Goal: Task Accomplishment & Management: Use online tool/utility

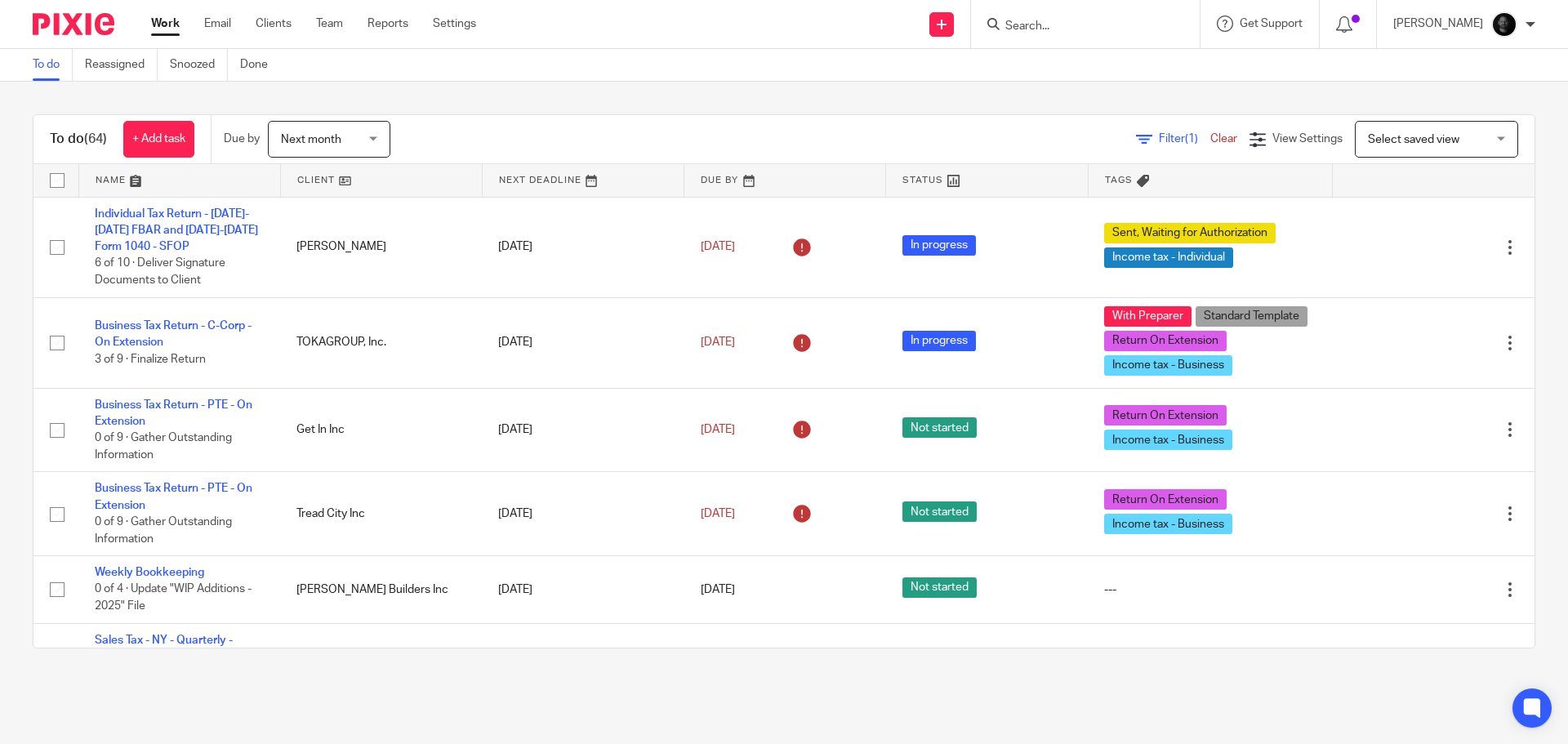
click at [1040, 35] on form at bounding box center [1090, 24] width 174 height 21
click at [1038, 26] on input "Search" at bounding box center [1077, 27] width 147 height 15
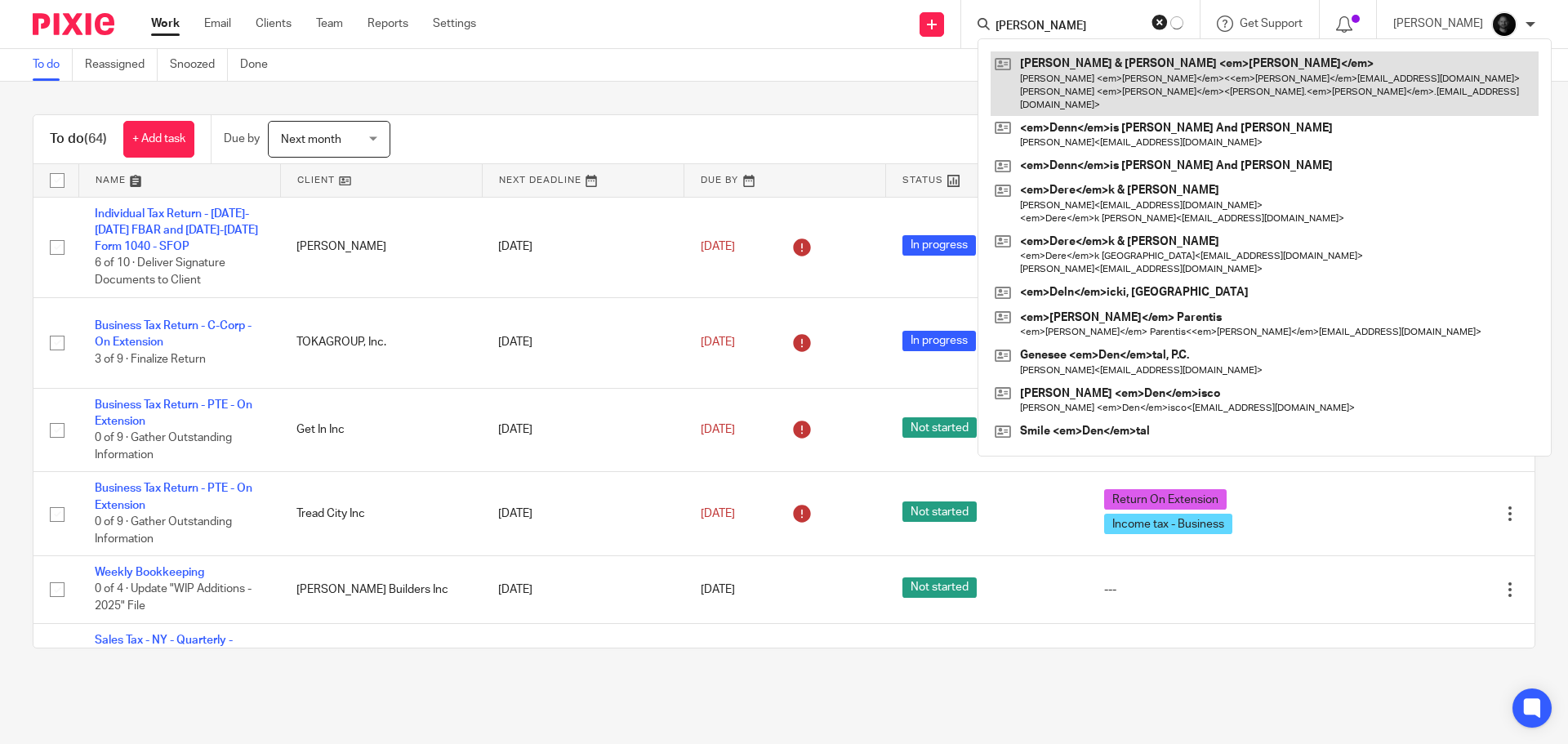
type input "dern"
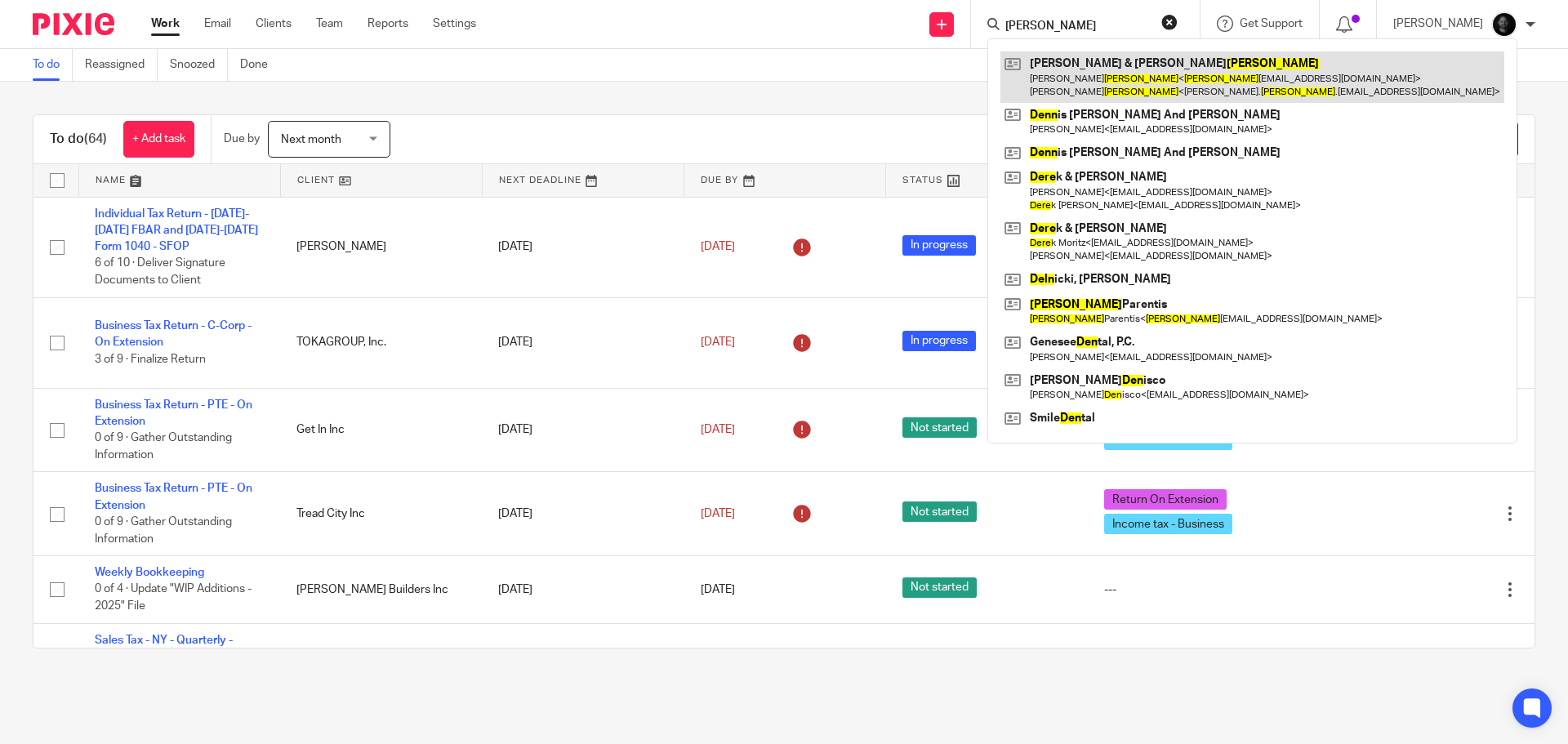
click at [1072, 73] on link at bounding box center [1253, 77] width 504 height 51
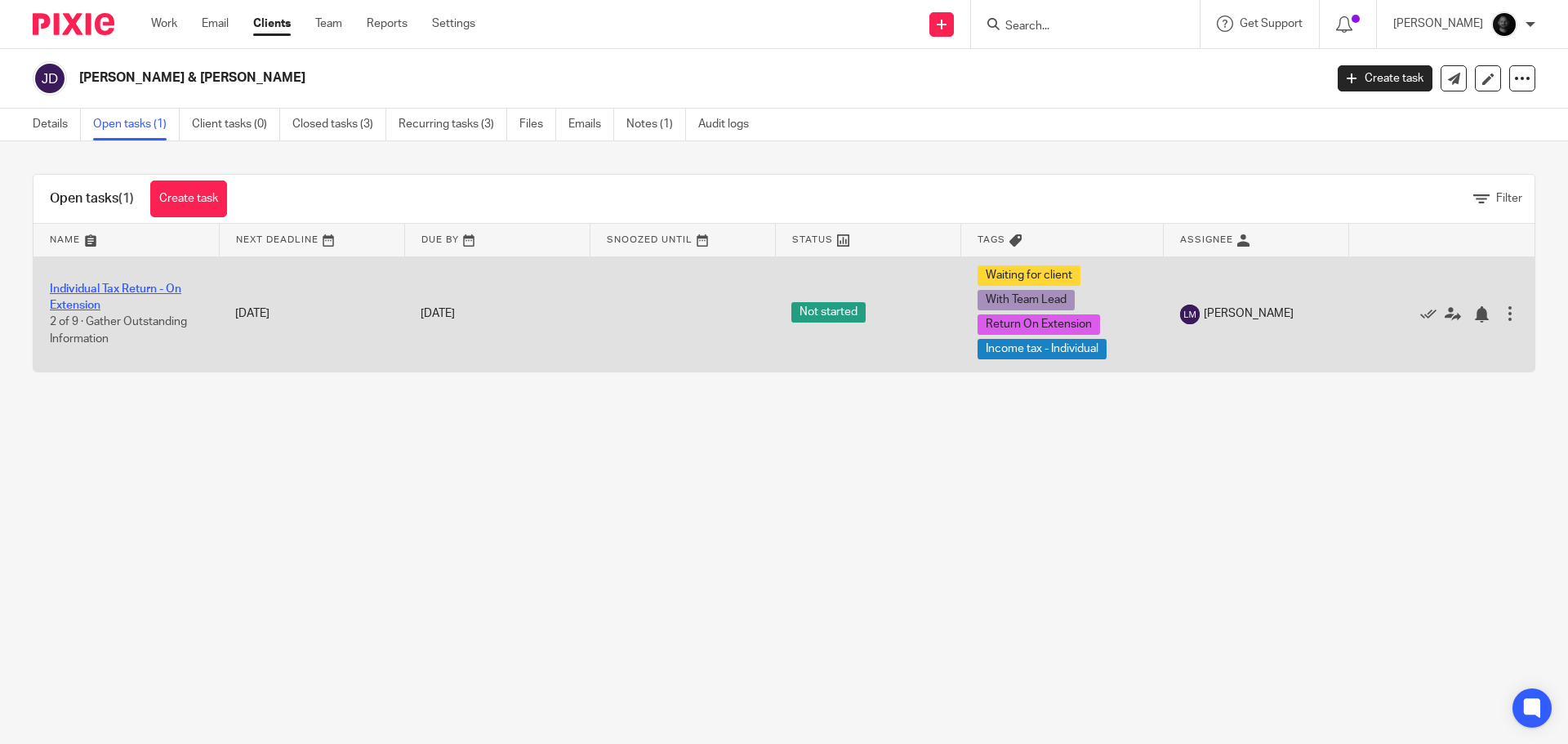
click at [118, 294] on link "Individual Tax Return - On Extension" at bounding box center [115, 298] width 131 height 28
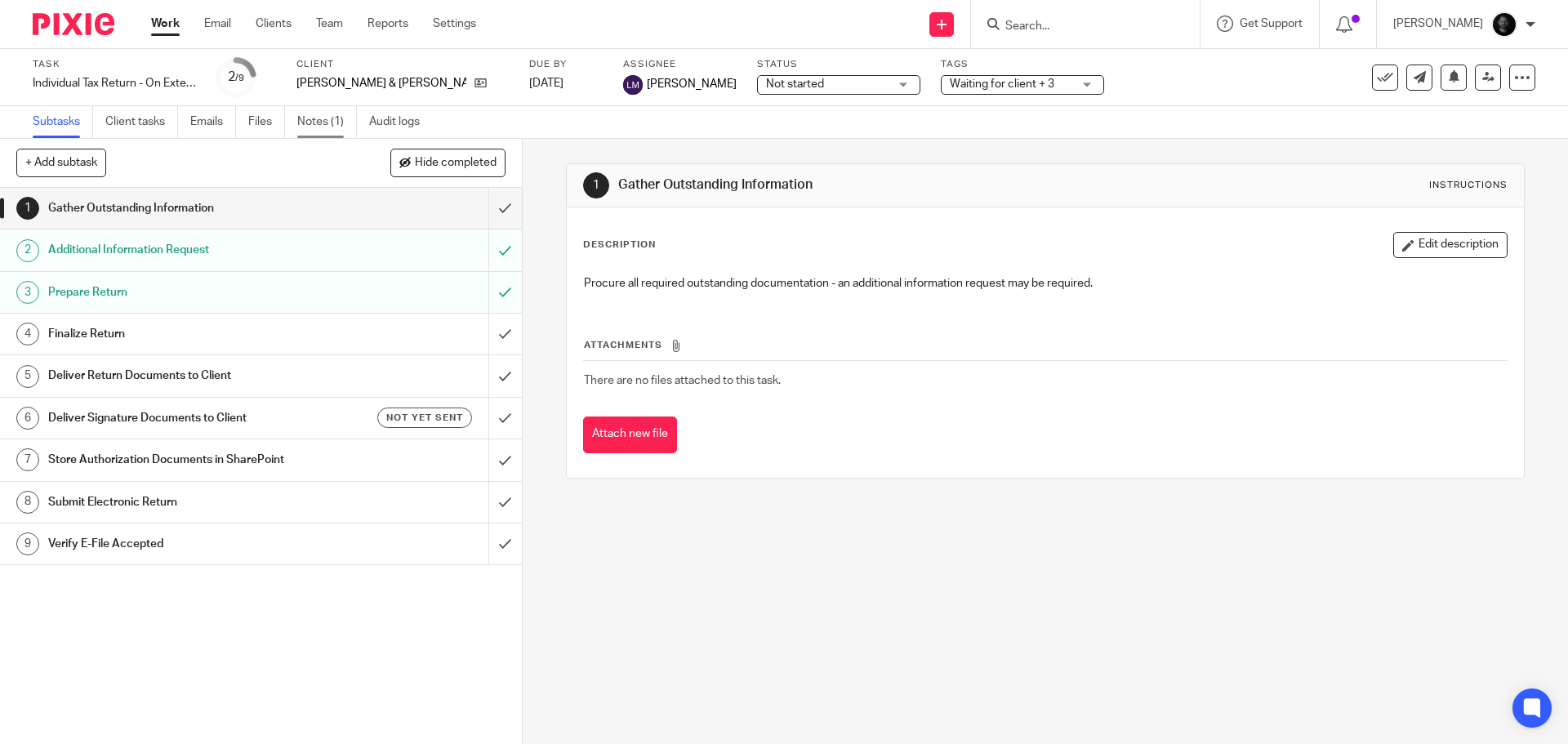
click at [323, 113] on link "Notes (1)" at bounding box center [328, 122] width 60 height 32
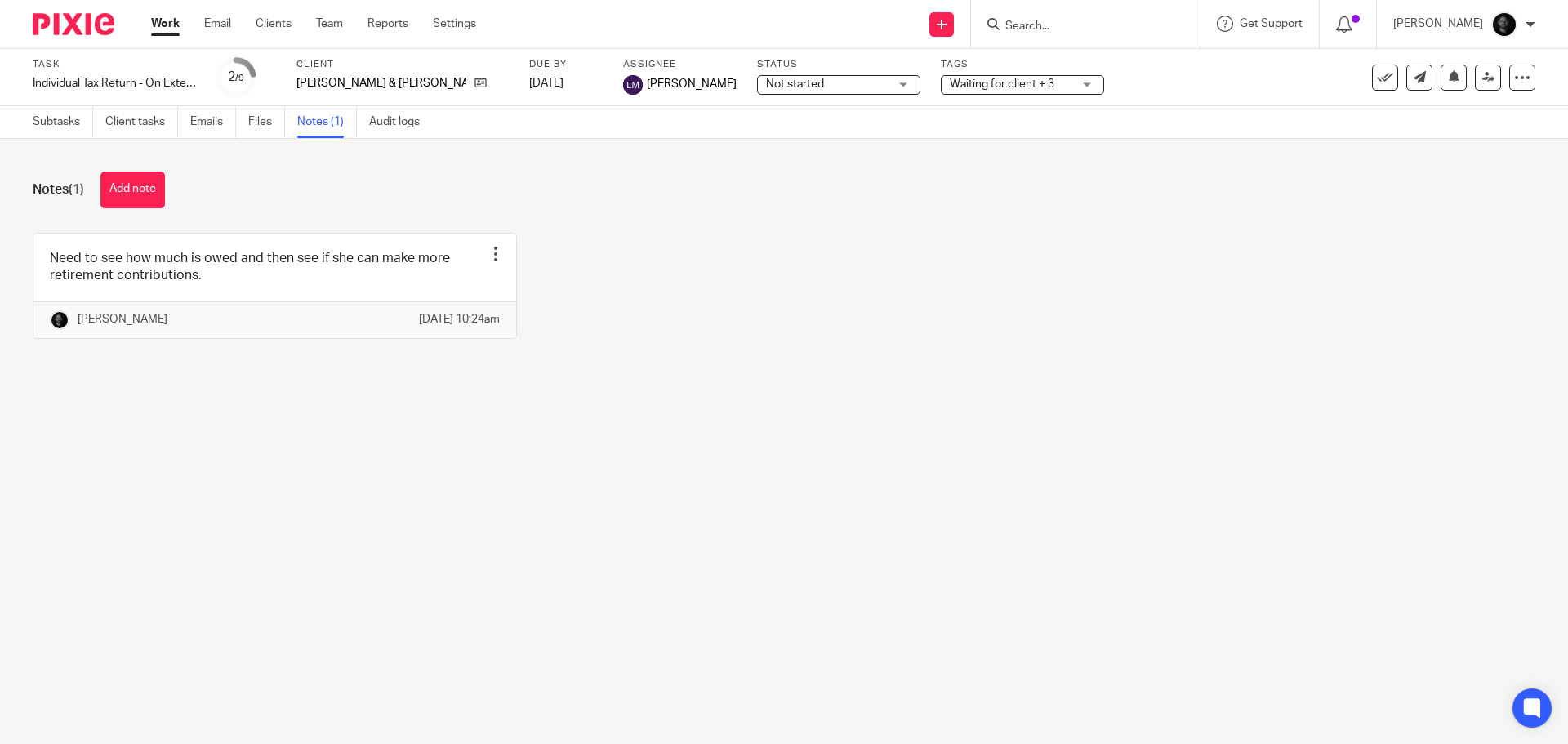
click at [122, 192] on button "Add note" at bounding box center [132, 190] width 65 height 37
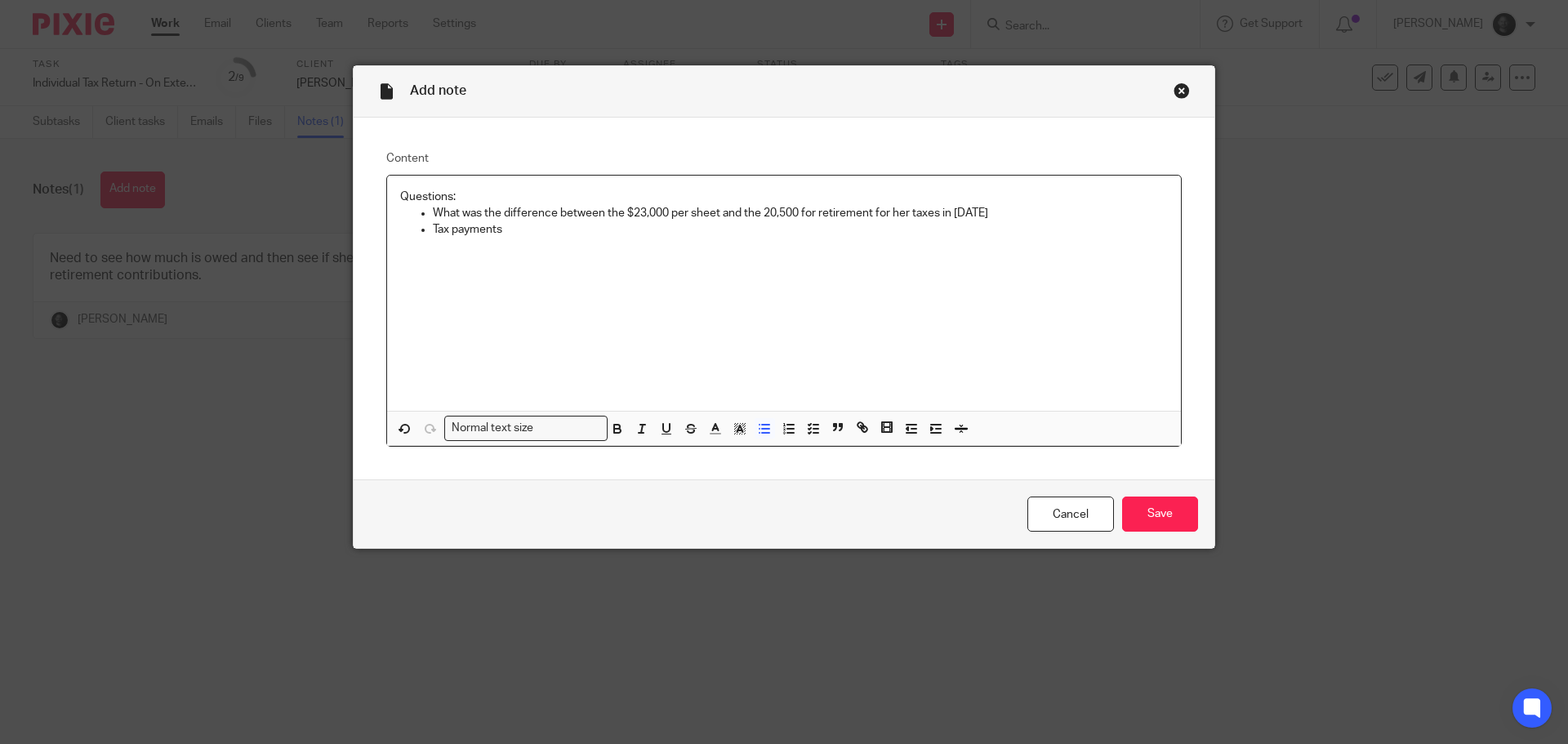
drag, startPoint x: 520, startPoint y: 226, endPoint x: 425, endPoint y: 229, distance: 95.0
click at [425, 229] on ul "What was the difference between the $23,000 per sheet and the 20,500 for retire…" at bounding box center [784, 222] width 768 height 34
click at [752, 233] on p "Need to confirm she paid the NYS Q4 estimate of" at bounding box center [800, 229] width 735 height 16
click at [946, 225] on p "Need to confirm she paid the NYS Q4 estimate of 2,315 that was provided with th…" at bounding box center [800, 229] width 735 height 16
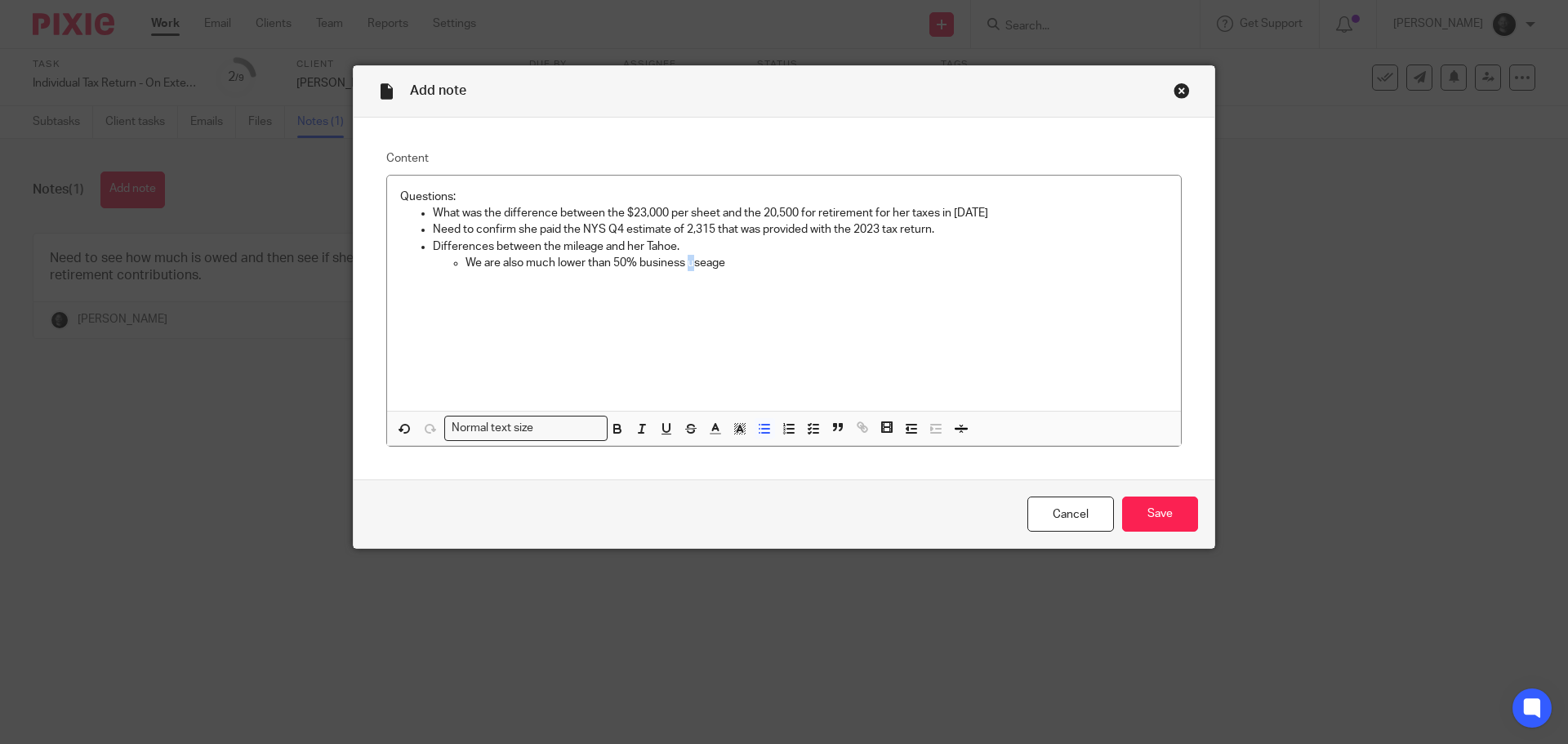
click at [687, 265] on p "We are also much lower than 50% business useage" at bounding box center [817, 262] width 702 height 16
click at [698, 264] on p "We are also much lower than 50% business useage" at bounding box center [817, 262] width 702 height 16
click at [716, 260] on p "We are also much lower than 50% business usage" at bounding box center [817, 262] width 702 height 16
drag, startPoint x: 1091, startPoint y: 513, endPoint x: 1109, endPoint y: 512, distance: 18.0
click at [1091, 513] on link "Cancel" at bounding box center [1070, 514] width 86 height 35
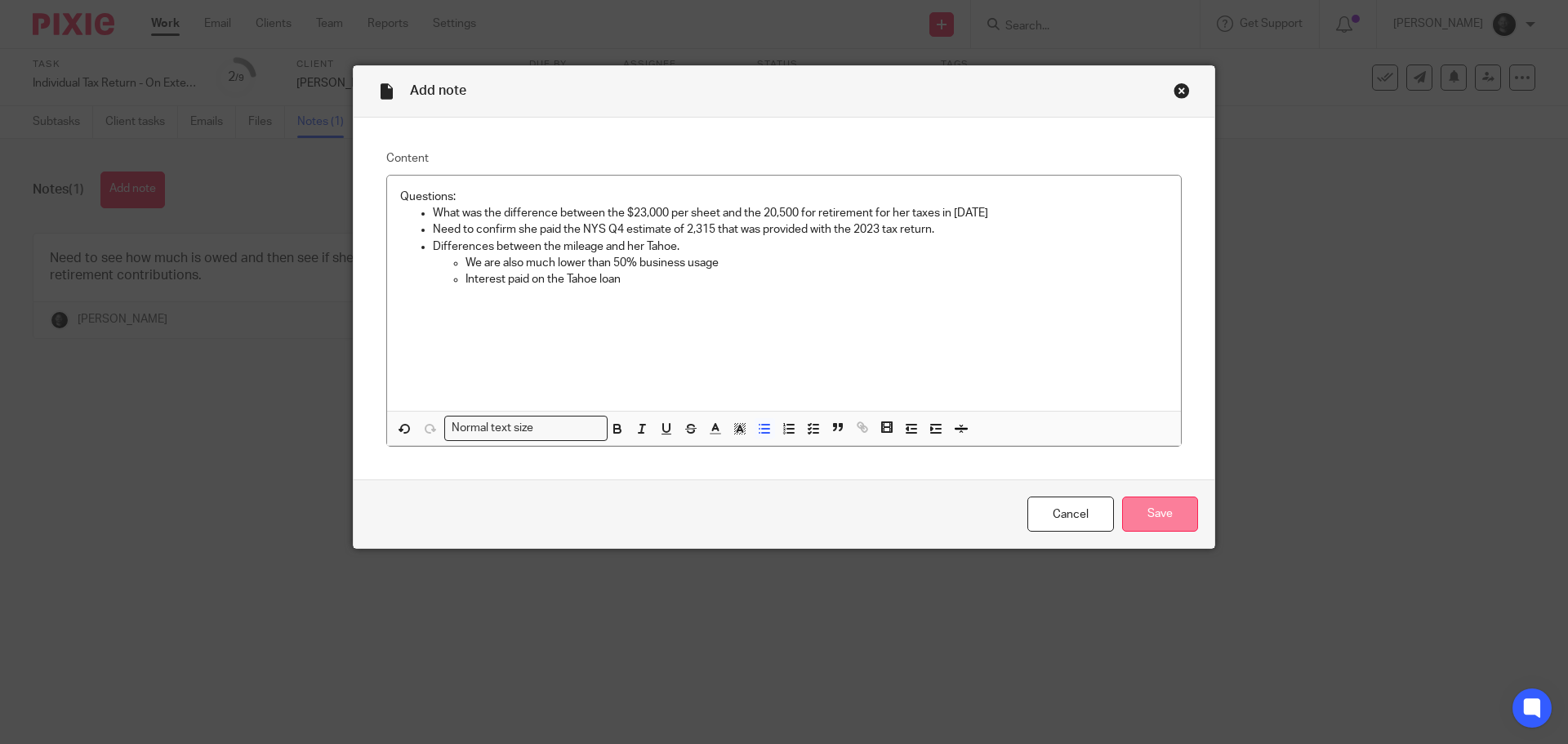
click at [1157, 517] on input "Save" at bounding box center [1160, 514] width 76 height 35
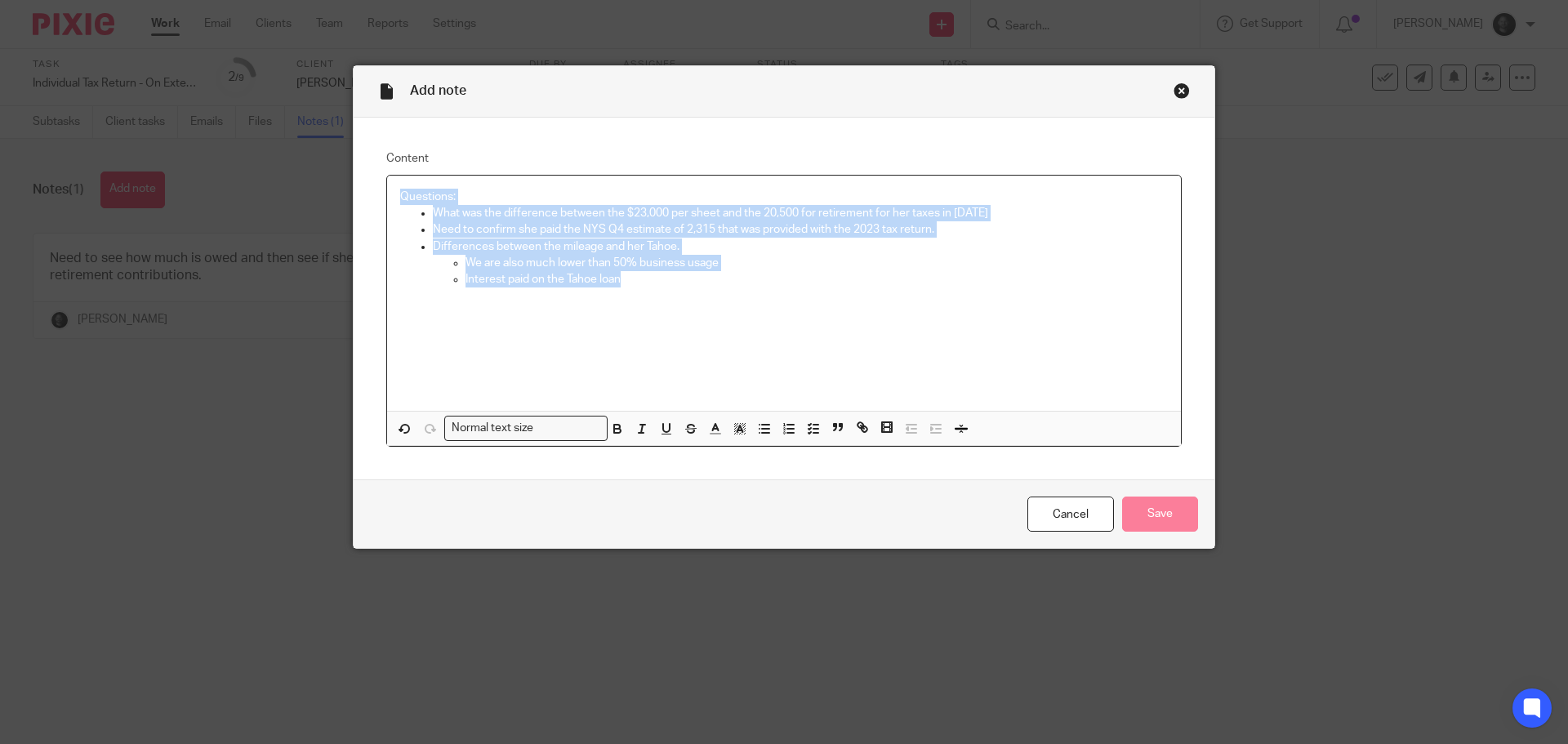
drag, startPoint x: 670, startPoint y: 283, endPoint x: 330, endPoint y: 131, distance: 372.4
click at [330, 131] on div "Add note Content Questions: What was the difference between the $23,000 per she…" at bounding box center [784, 372] width 1568 height 744
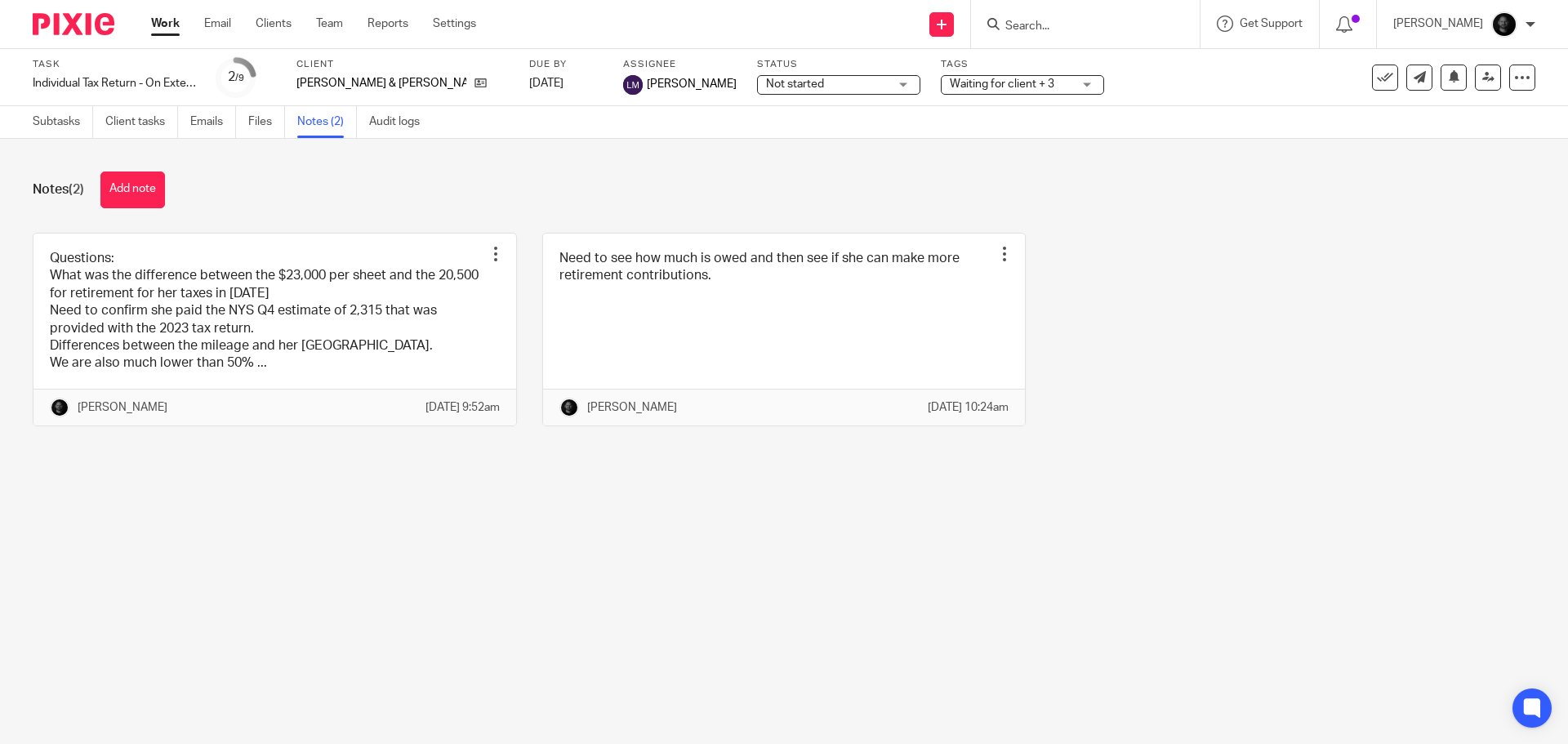
click at [336, 517] on main "Task Individual Tax Return - On Extension Save Individual Tax Return - On Exten…" at bounding box center [784, 372] width 1568 height 744
